Goal: Task Accomplishment & Management: Manage account settings

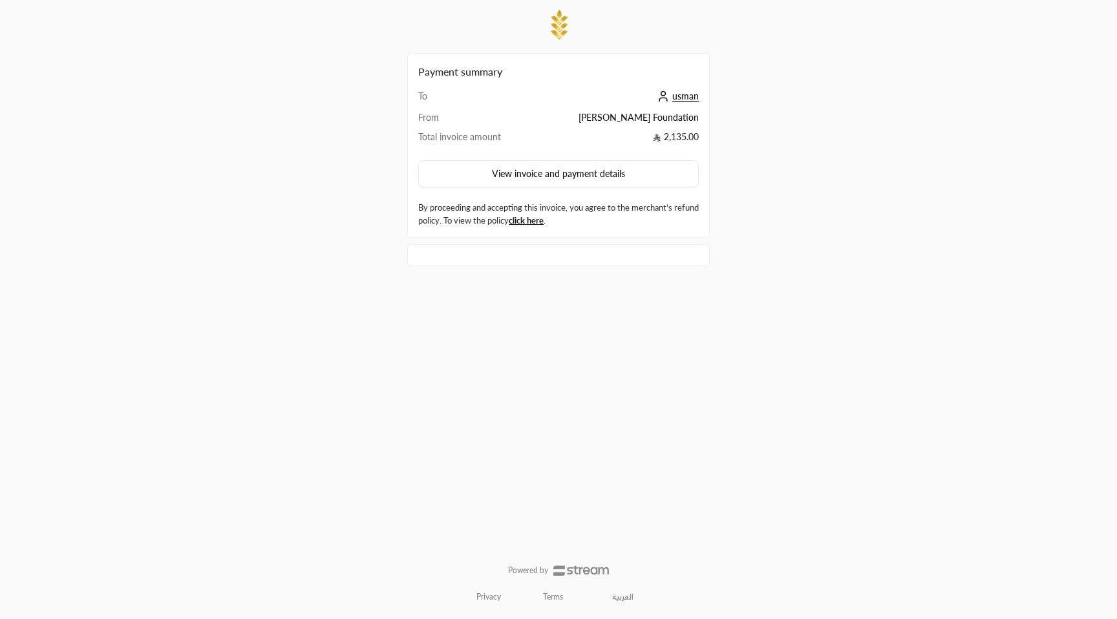
click at [679, 90] on td "usman" at bounding box center [616, 100] width 166 height 21
click at [682, 94] on span "usman" at bounding box center [685, 97] width 27 height 12
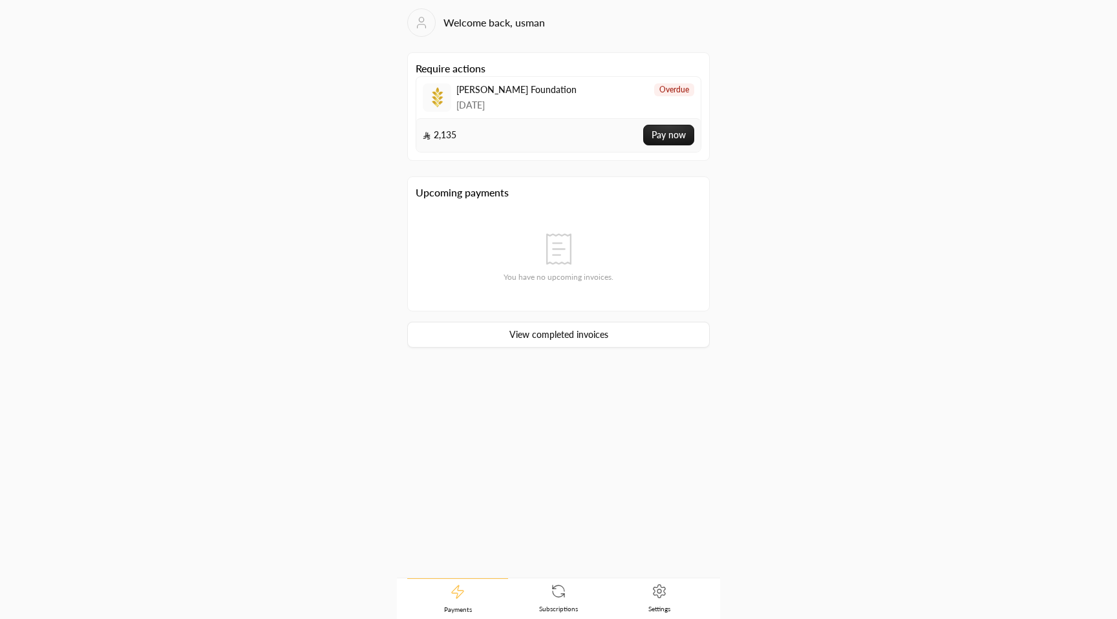
click at [548, 601] on link "Subscriptions" at bounding box center [558, 599] width 101 height 40
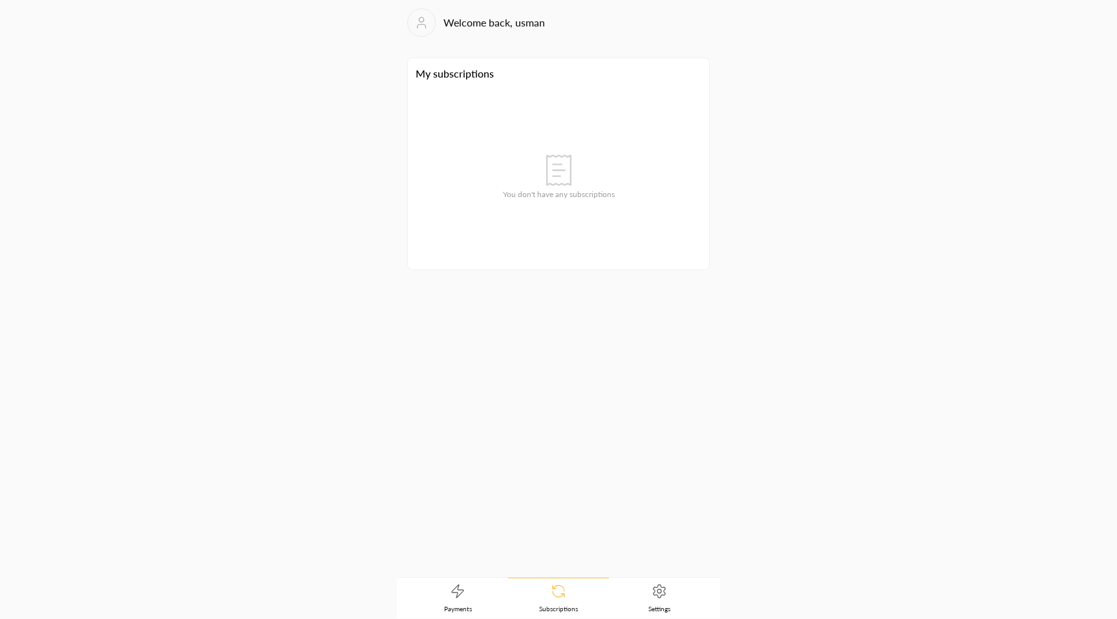
click at [466, 601] on link "Payments" at bounding box center [457, 599] width 101 height 40
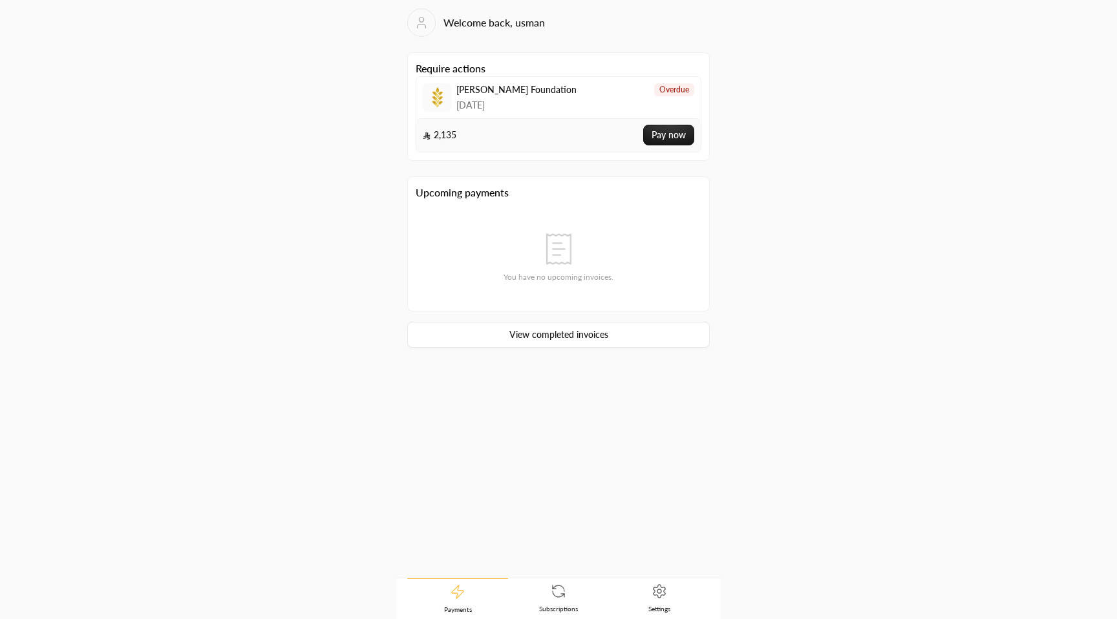
click at [550, 600] on link "Subscriptions" at bounding box center [558, 599] width 101 height 40
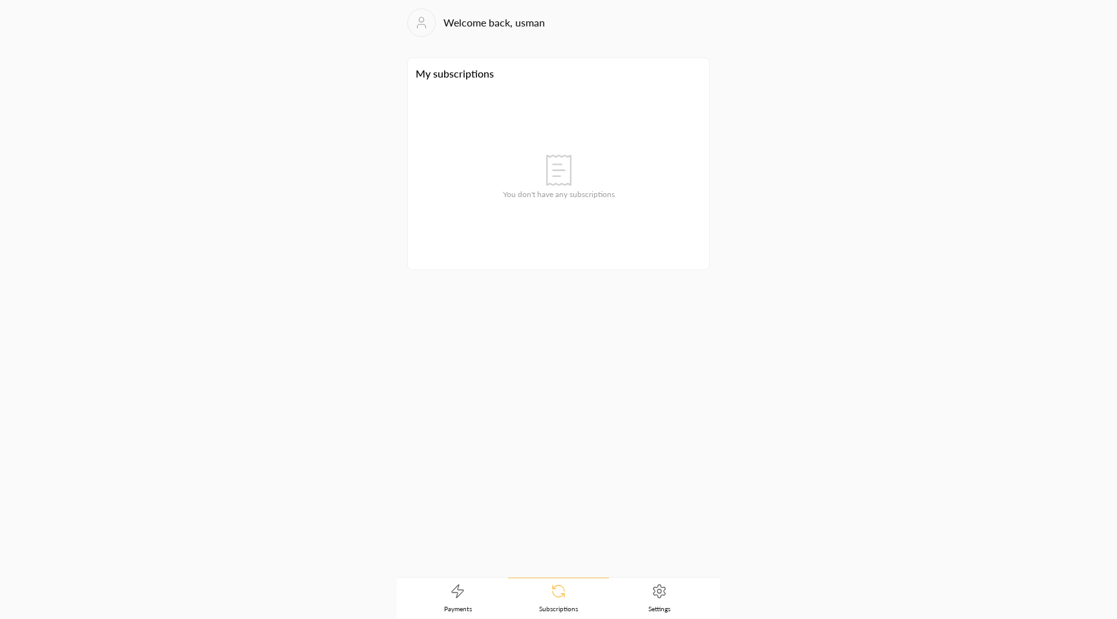
click at [648, 592] on link "Settings" at bounding box center [659, 599] width 101 height 40
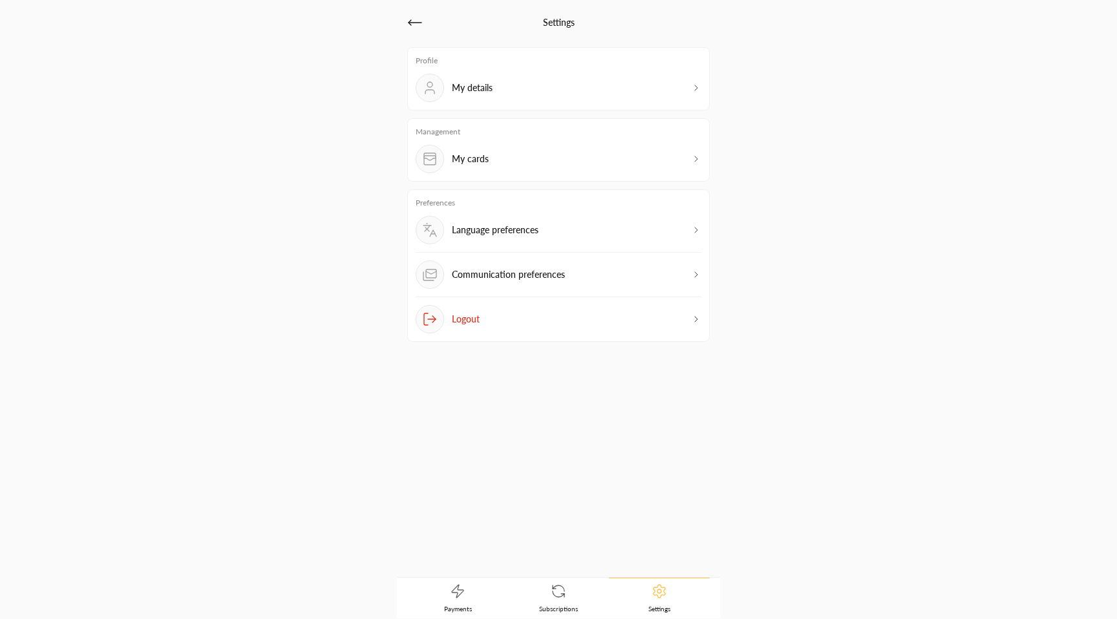
click at [579, 604] on link "Subscriptions" at bounding box center [558, 599] width 101 height 40
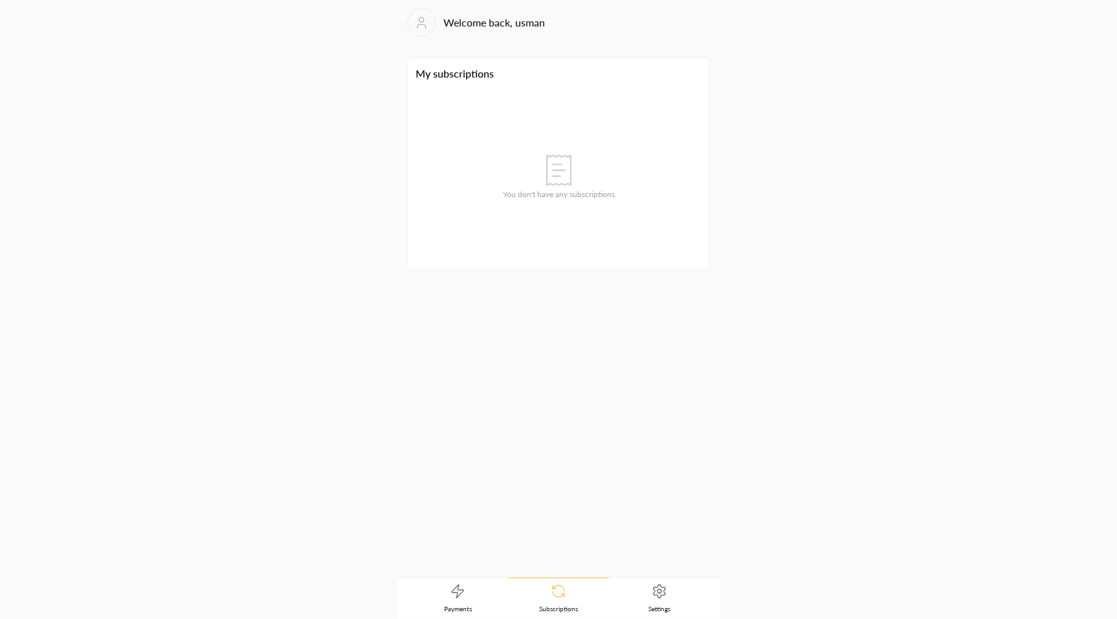
click at [451, 597] on icon at bounding box center [458, 592] width 16 height 16
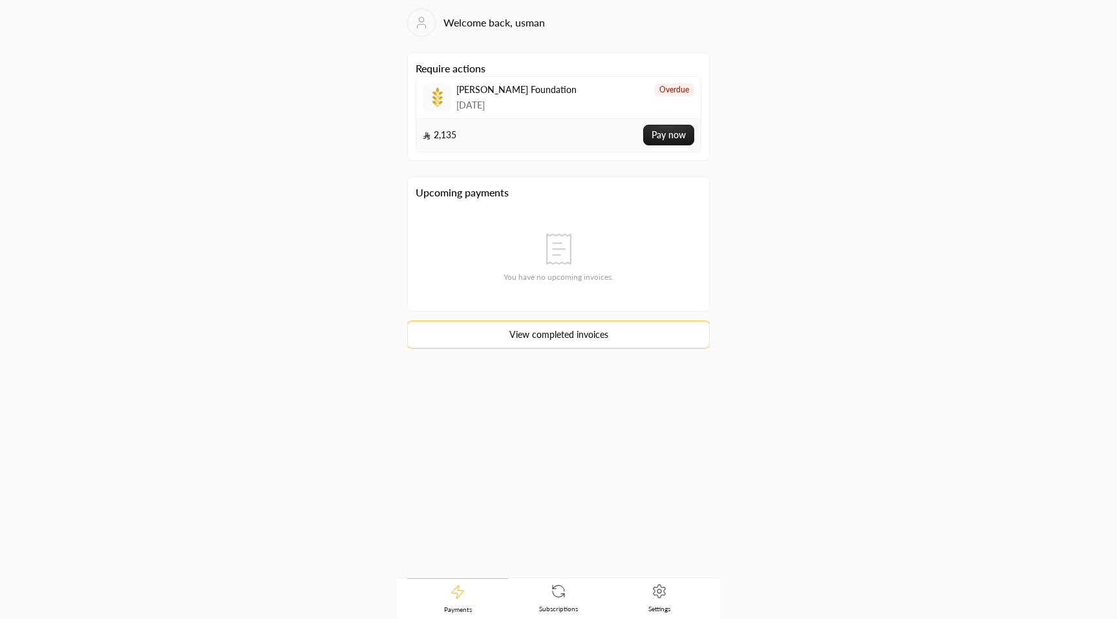
drag, startPoint x: 607, startPoint y: 338, endPoint x: 601, endPoint y: 345, distance: 9.6
click at [607, 338] on link "View completed invoices" at bounding box center [558, 335] width 303 height 26
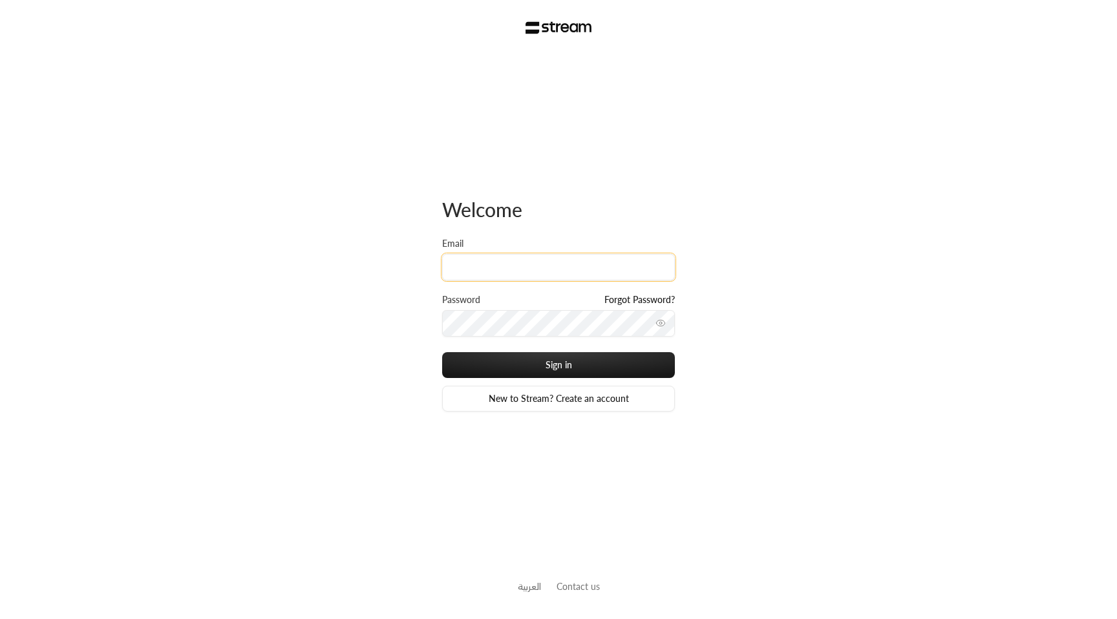
type input "technology+su93radm1n_earlyyears@streampay.sa"
click at [550, 380] on div "Sign in New to Stream? Create an account" at bounding box center [558, 381] width 233 height 59
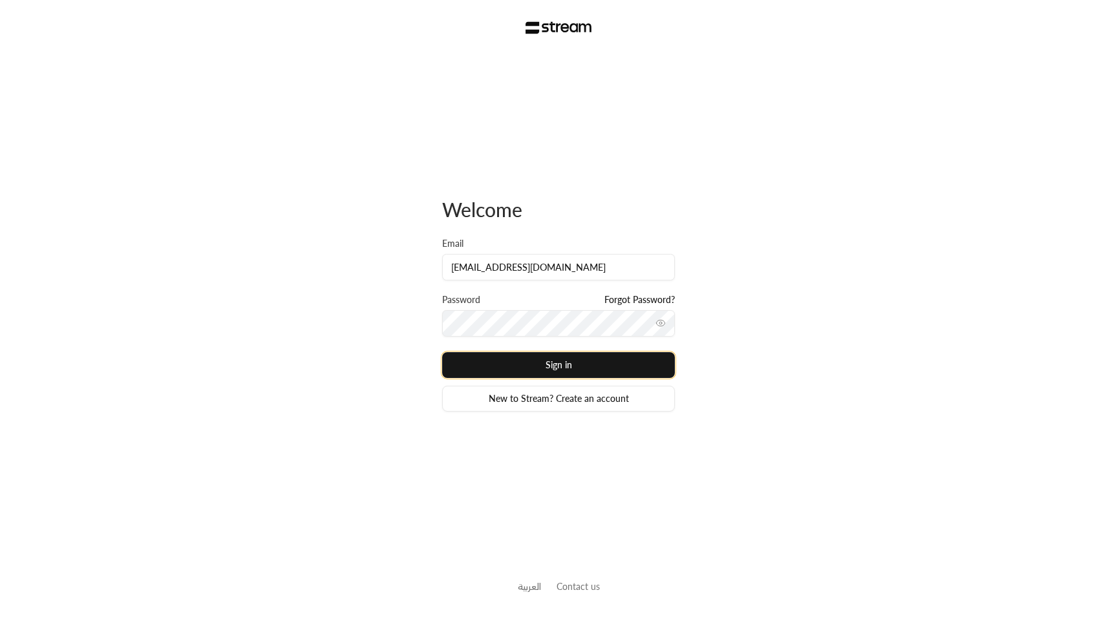
click at [548, 372] on button "Sign in" at bounding box center [558, 365] width 233 height 26
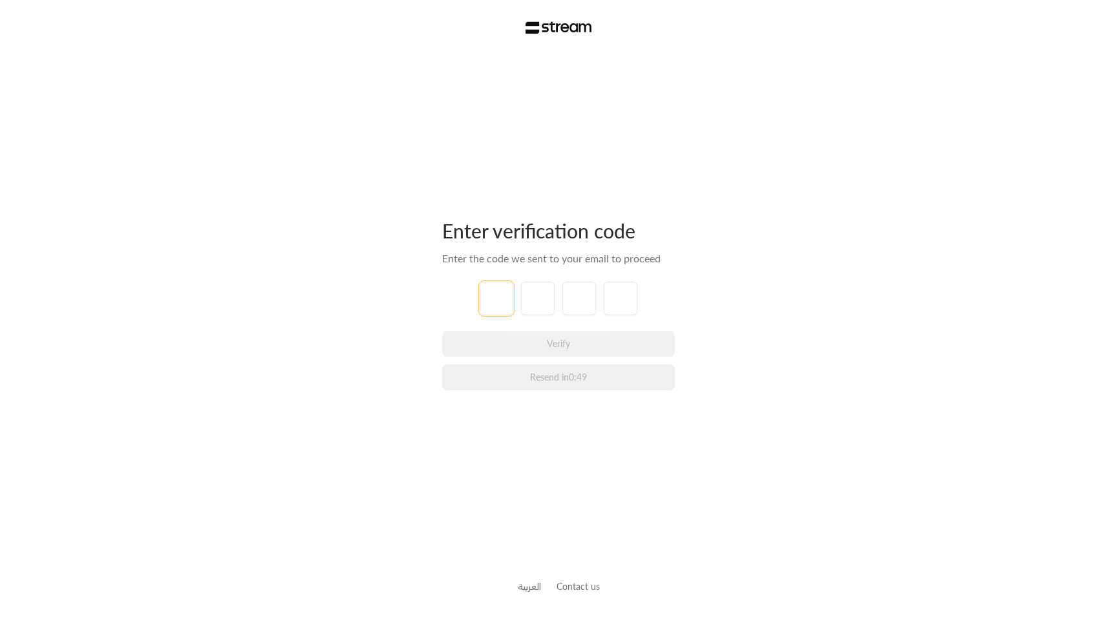
paste input "6"
type input "6"
type input "5"
type input "4"
type input "6"
